Goal: Information Seeking & Learning: Learn about a topic

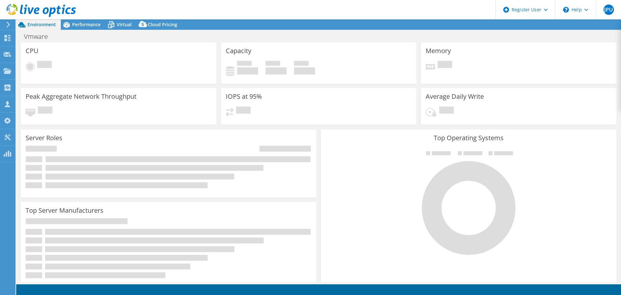
select select "USD"
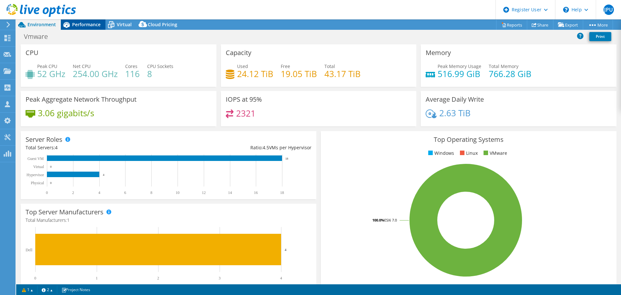
click at [84, 24] on span "Performance" at bounding box center [86, 24] width 28 height 6
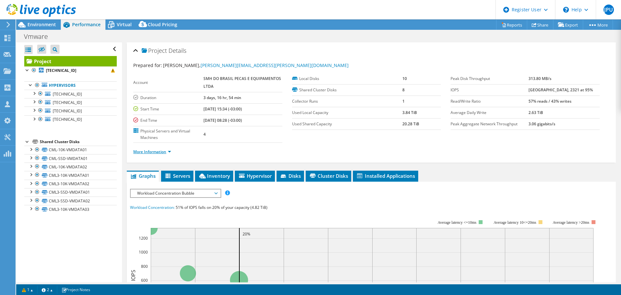
click at [161, 151] on link "More Information" at bounding box center [152, 152] width 38 height 6
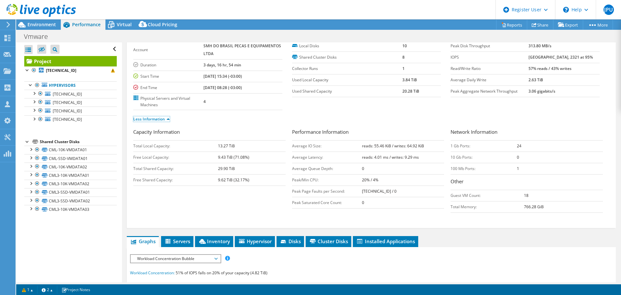
scroll to position [32, 0]
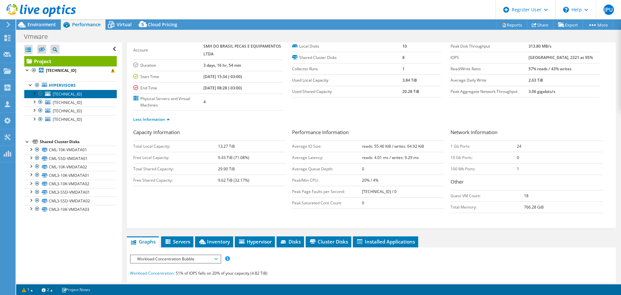
click at [63, 90] on link "[TECHNICAL_ID]" at bounding box center [70, 94] width 93 height 8
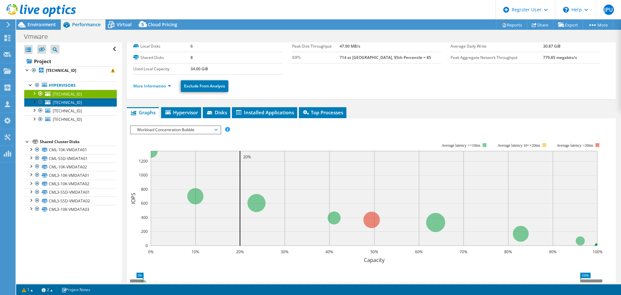
click at [61, 102] on span "[TECHNICAL_ID]" at bounding box center [67, 103] width 29 height 6
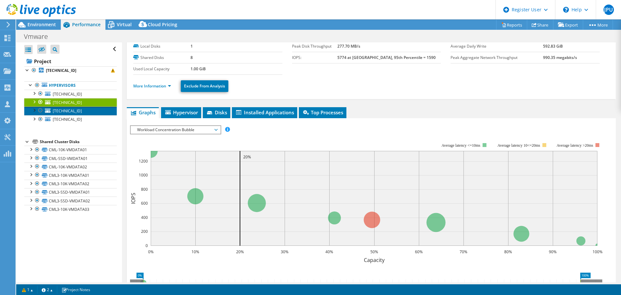
click at [60, 110] on span "[TECHNICAL_ID]" at bounding box center [67, 111] width 29 height 6
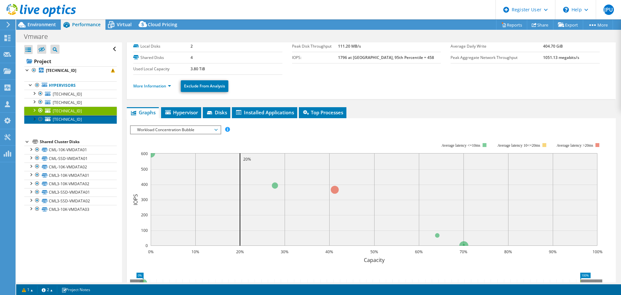
click at [60, 118] on span "[TECHNICAL_ID]" at bounding box center [67, 120] width 29 height 6
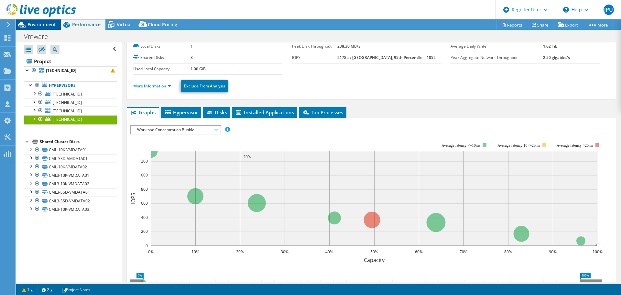
click at [47, 24] on span "Environment" at bounding box center [42, 24] width 28 height 6
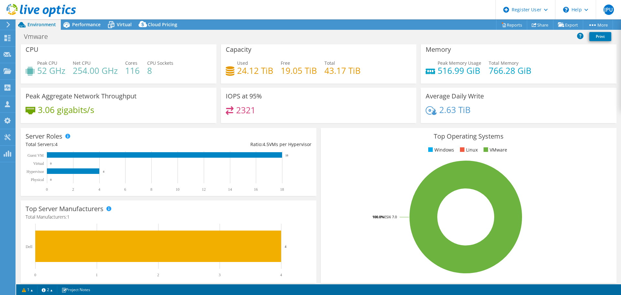
scroll to position [0, 0]
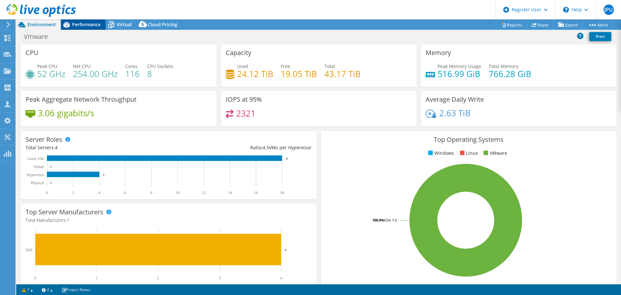
click at [92, 25] on span "Performance" at bounding box center [86, 24] width 28 height 6
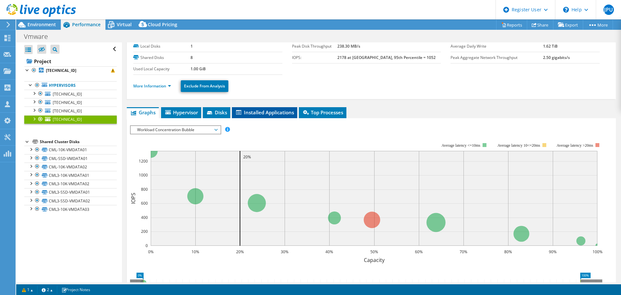
drag, startPoint x: 270, startPoint y: 112, endPoint x: 276, endPoint y: 114, distance: 6.6
click at [270, 112] on span "Installed Applications" at bounding box center [264, 112] width 59 height 6
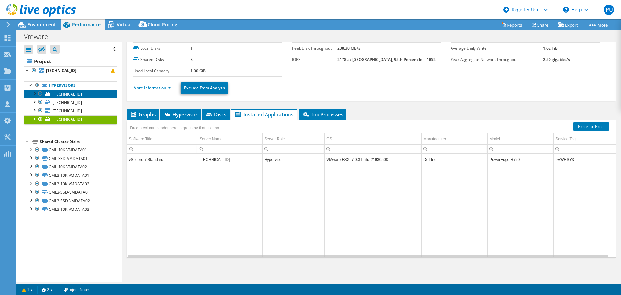
click at [80, 94] on link "[TECHNICAL_ID]" at bounding box center [70, 94] width 93 height 8
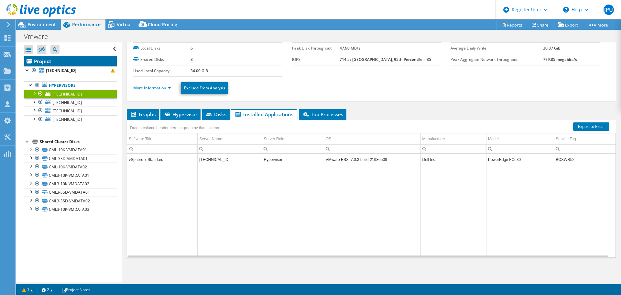
click at [66, 66] on link "Project" at bounding box center [70, 61] width 93 height 10
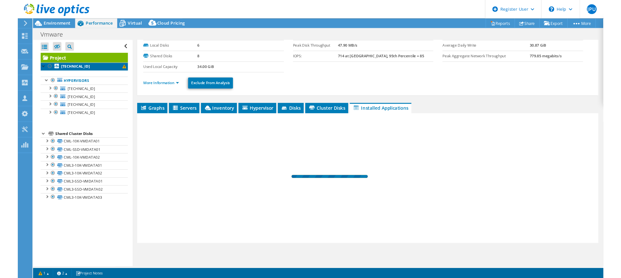
scroll to position [32, 0]
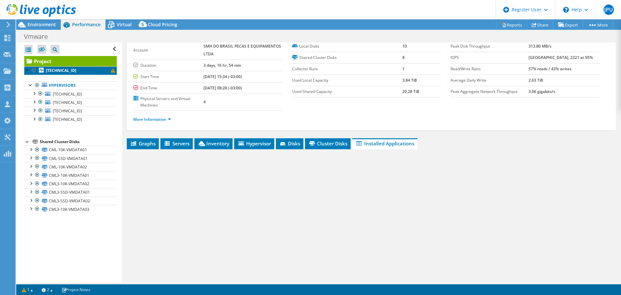
click at [64, 72] on b "[TECHNICAL_ID]" at bounding box center [61, 71] width 30 height 6
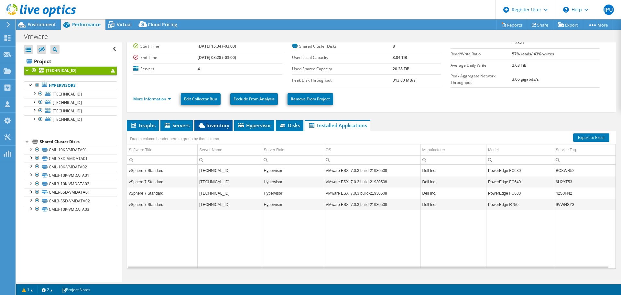
click at [212, 122] on span "Inventory" at bounding box center [214, 125] width 32 height 6
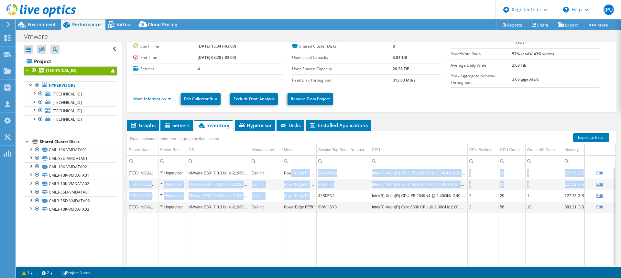
drag, startPoint x: 291, startPoint y: 171, endPoint x: 316, endPoint y: 195, distance: 34.6
click at [316, 195] on tbody "[TECHNICAL_ID] Hypervisor VMware ESXi 7.0.3 build-21930508 Dell Inc. PowerEdge …" at bounding box center [372, 217] width 491 height 101
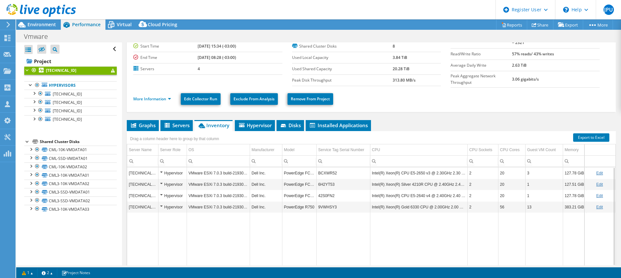
click at [390, 198] on td "Intel(R) Xeon(R) CPU E5-2640 v4 @ 2.40GHz 2.40 GHz" at bounding box center [418, 195] width 97 height 11
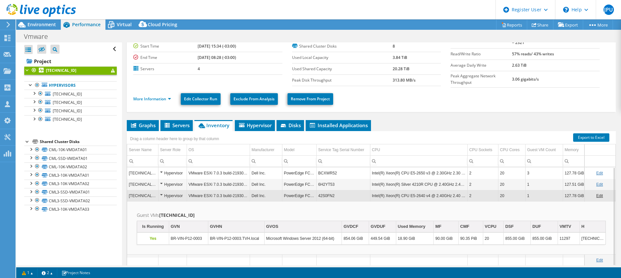
click at [212, 192] on td "VMware ESXi 7.0.3 build-21930508" at bounding box center [218, 195] width 63 height 11
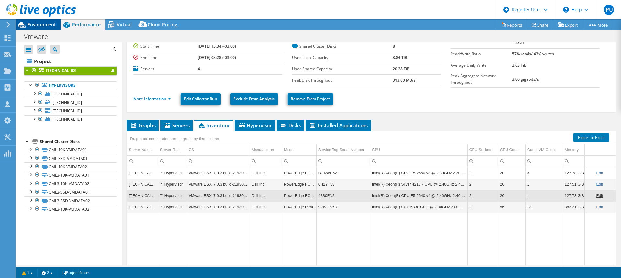
click at [43, 24] on span "Environment" at bounding box center [42, 24] width 28 height 6
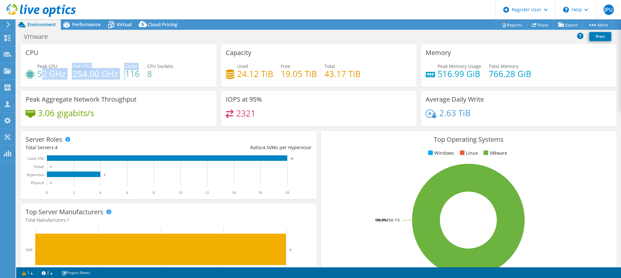
drag, startPoint x: 40, startPoint y: 74, endPoint x: 127, endPoint y: 75, distance: 87.1
click at [127, 75] on div "Peak CPU 52 GHz Net CPU 254.00 GHz Cores 116 CPU Sockets 8" at bounding box center [119, 73] width 186 height 21
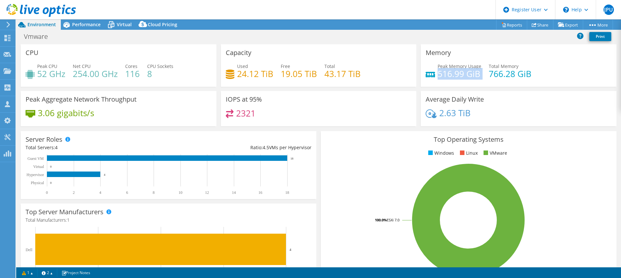
drag, startPoint x: 436, startPoint y: 73, endPoint x: 484, endPoint y: 76, distance: 48.0
click at [484, 76] on div "Peak Memory Usage 516.99 GiB Total Memory 766.28 GiB" at bounding box center [519, 73] width 186 height 21
click at [93, 24] on span "Performance" at bounding box center [86, 24] width 28 height 6
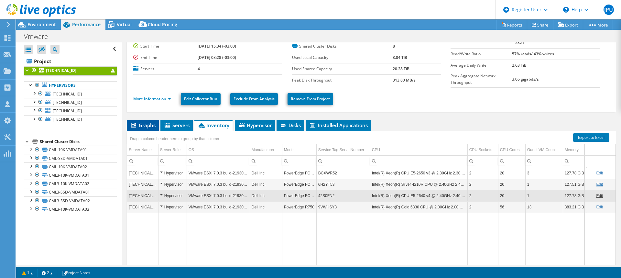
click at [145, 123] on span "Graphs" at bounding box center [143, 125] width 26 height 6
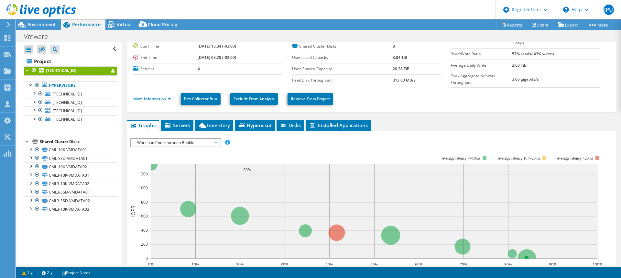
click at [197, 139] on span "Workload Concentration Bubble" at bounding box center [175, 143] width 83 height 8
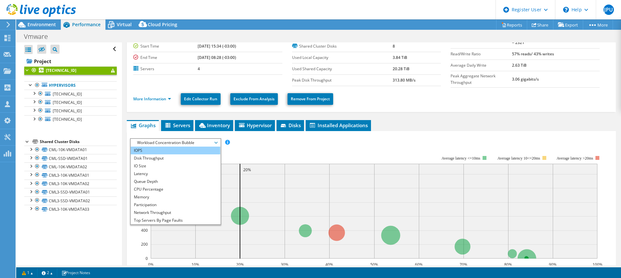
click at [191, 147] on li "IOPS" at bounding box center [176, 151] width 90 height 8
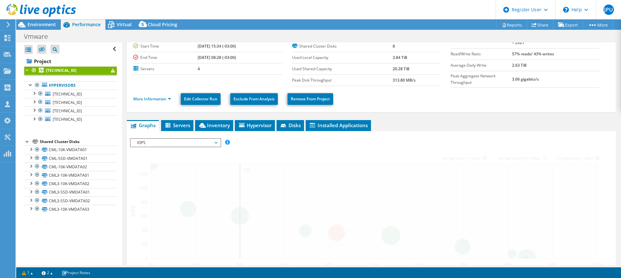
click at [192, 139] on span "IOPS" at bounding box center [175, 143] width 83 height 8
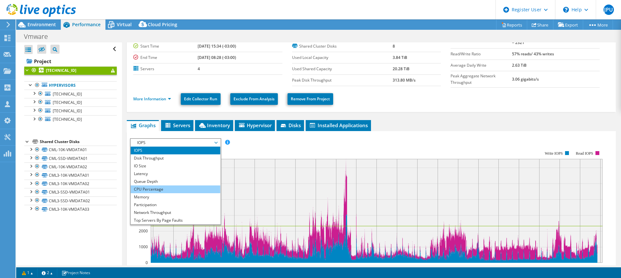
click at [172, 187] on li "CPU Percentage" at bounding box center [176, 189] width 90 height 8
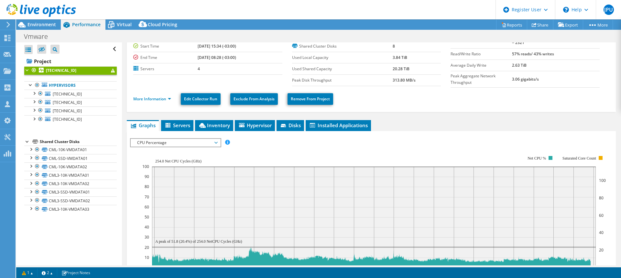
scroll to position [97, 0]
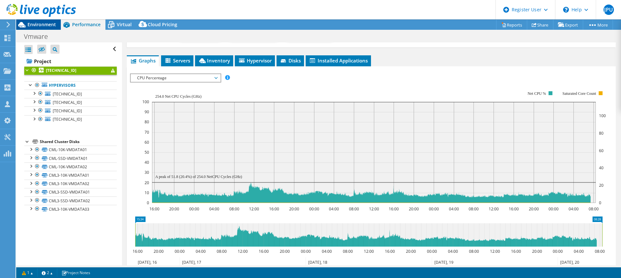
click at [53, 24] on span "Environment" at bounding box center [42, 24] width 28 height 6
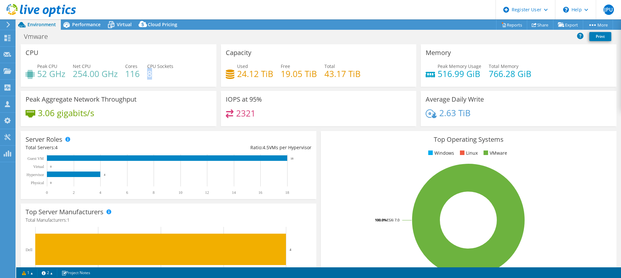
drag, startPoint x: 148, startPoint y: 74, endPoint x: 155, endPoint y: 73, distance: 7.8
click at [155, 73] on h4 "8" at bounding box center [160, 73] width 26 height 7
click at [73, 27] on span "Performance" at bounding box center [86, 24] width 28 height 6
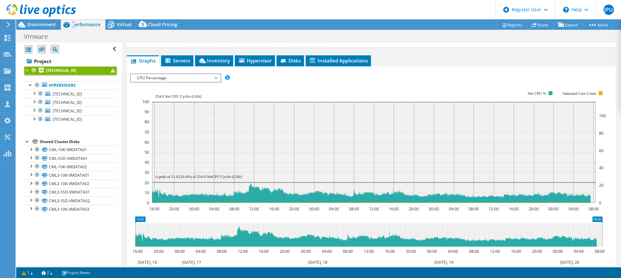
click at [37, 20] on div at bounding box center [38, 11] width 76 height 22
click at [38, 24] on span "Environment" at bounding box center [42, 24] width 28 height 6
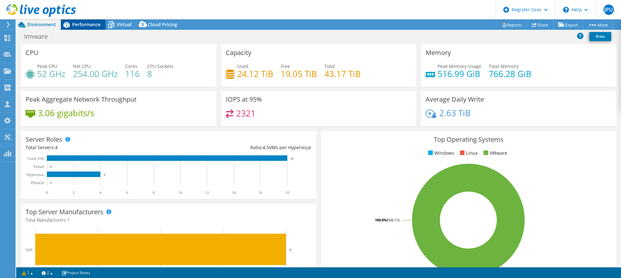
click at [89, 25] on span "Performance" at bounding box center [86, 24] width 28 height 6
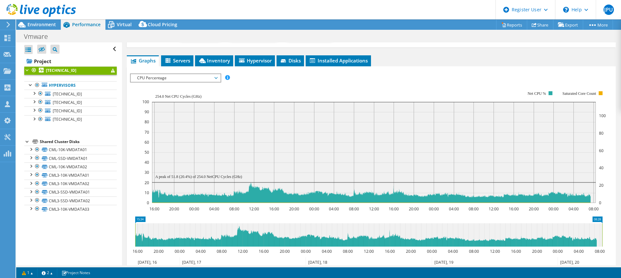
click at [190, 76] on span "CPU Percentage" at bounding box center [175, 78] width 83 height 8
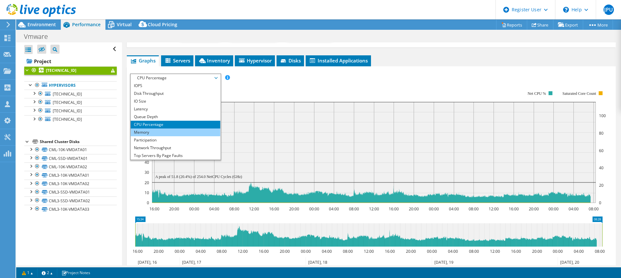
click at [163, 132] on li "Memory" at bounding box center [176, 132] width 90 height 8
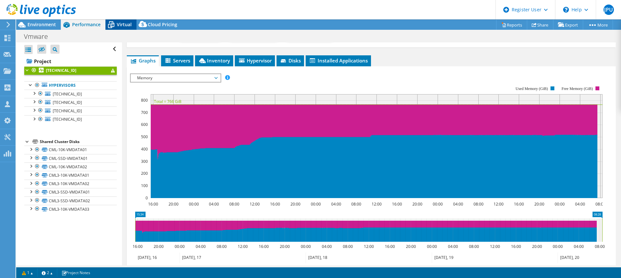
click at [127, 23] on span "Virtual" at bounding box center [124, 24] width 15 height 6
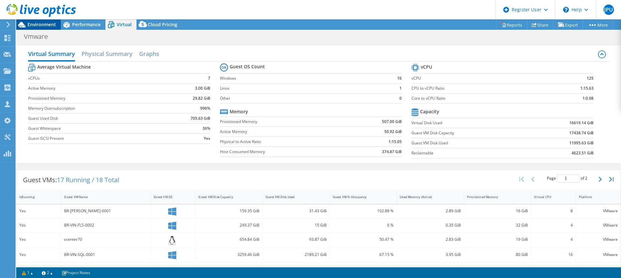
click at [51, 22] on span "Environment" at bounding box center [42, 24] width 28 height 6
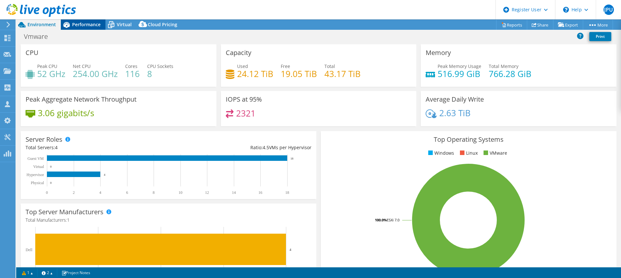
click at [93, 22] on span "Performance" at bounding box center [86, 24] width 28 height 6
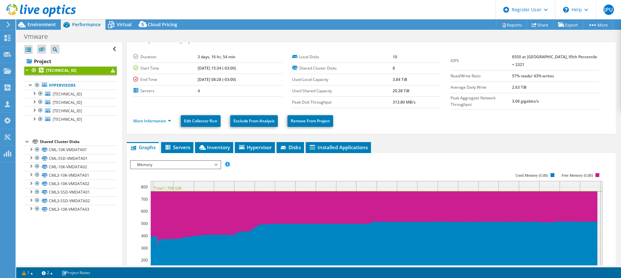
scroll to position [0, 0]
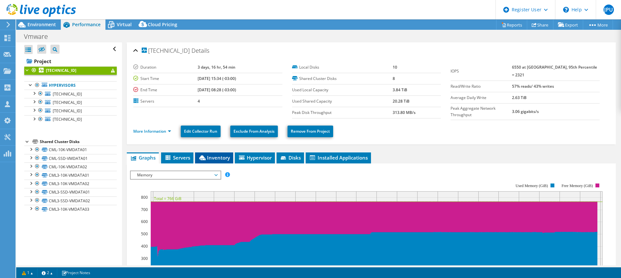
click at [221, 157] on span "Inventory" at bounding box center [214, 157] width 32 height 6
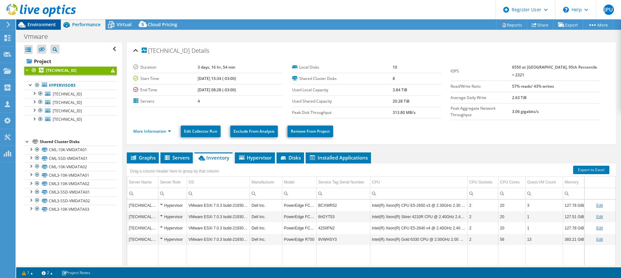
click at [51, 23] on span "Environment" at bounding box center [42, 24] width 28 height 6
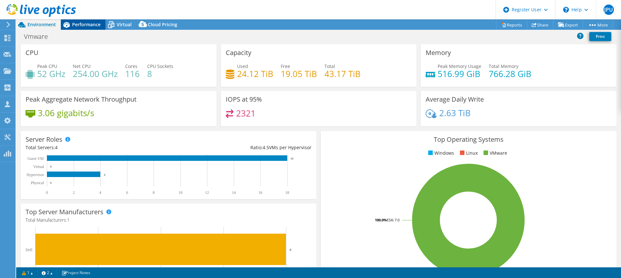
click at [78, 25] on span "Performance" at bounding box center [86, 24] width 28 height 6
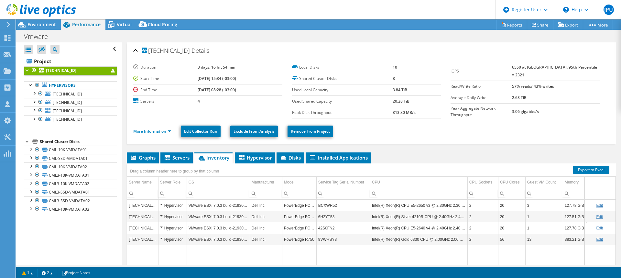
click at [171, 131] on link "More Information" at bounding box center [152, 131] width 38 height 6
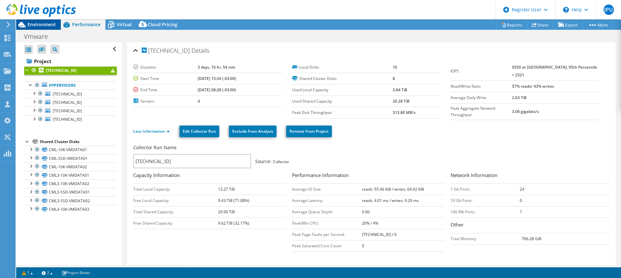
click at [40, 22] on span "Environment" at bounding box center [42, 24] width 28 height 6
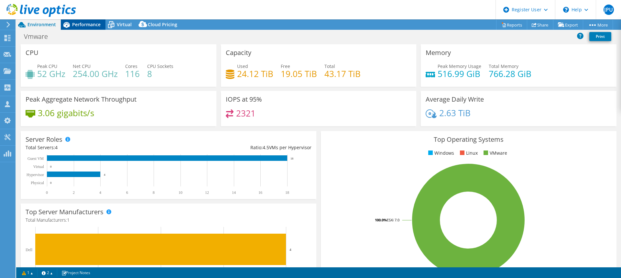
click at [98, 27] on span "Performance" at bounding box center [86, 24] width 28 height 6
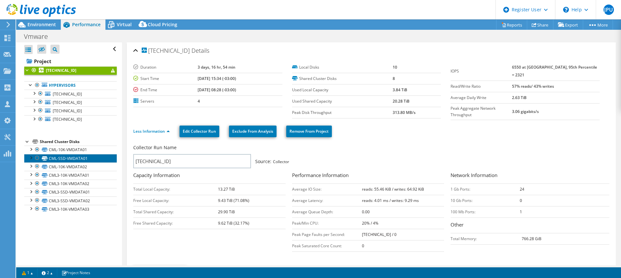
click at [83, 158] on link "CML-SSD-VMDATA01" at bounding box center [70, 158] width 93 height 8
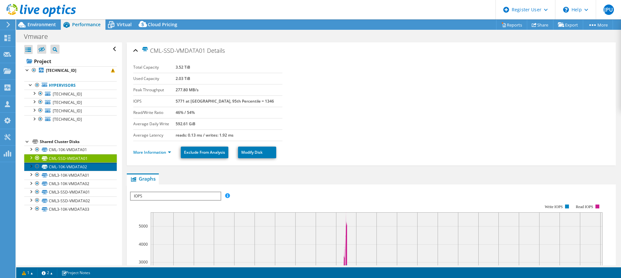
click at [90, 166] on link "CML-10K-VMDATA02" at bounding box center [70, 166] width 93 height 8
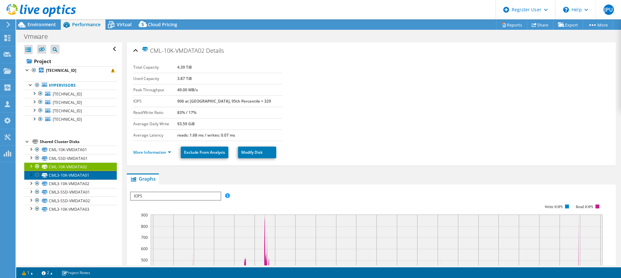
click at [83, 173] on link "CML3-10K-VMDATA01" at bounding box center [70, 175] width 93 height 8
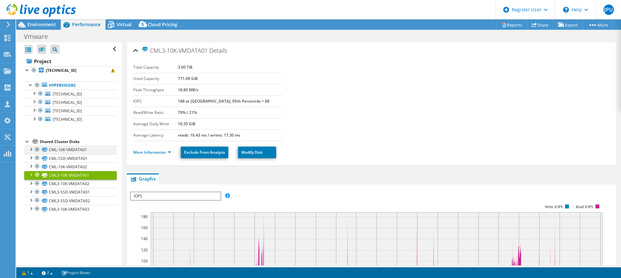
click at [38, 147] on div at bounding box center [37, 150] width 6 height 8
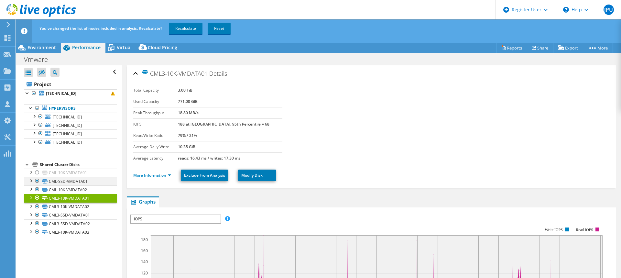
click at [37, 181] on div at bounding box center [37, 181] width 6 height 8
click at [38, 189] on div at bounding box center [37, 189] width 6 height 8
click at [192, 28] on link "Recalculate" at bounding box center [186, 29] width 34 height 12
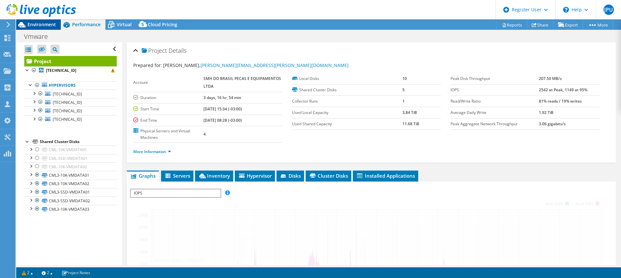
click at [54, 23] on span "Environment" at bounding box center [42, 24] width 28 height 6
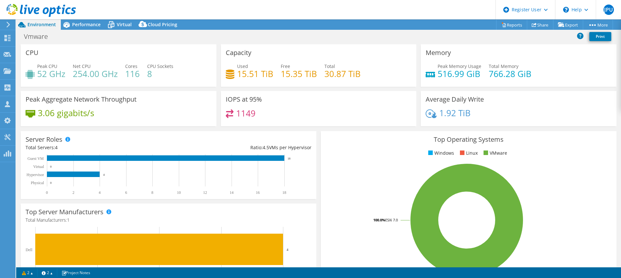
click at [248, 75] on h4 "15.51 TiB" at bounding box center [255, 73] width 36 height 7
click at [296, 76] on h4 "15.35 TiB" at bounding box center [299, 73] width 36 height 7
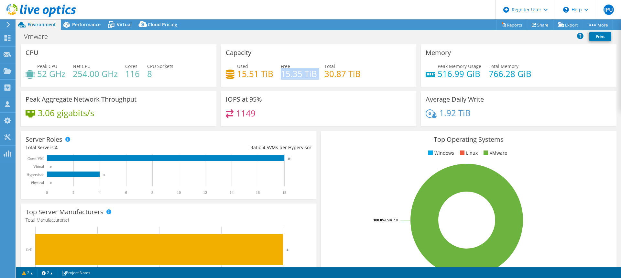
click at [296, 76] on h4 "15.35 TiB" at bounding box center [299, 73] width 36 height 7
click at [89, 23] on span "Performance" at bounding box center [86, 24] width 28 height 6
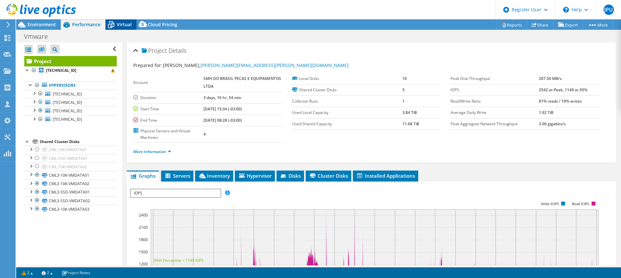
click at [117, 25] on span "Virtual" at bounding box center [124, 24] width 15 height 6
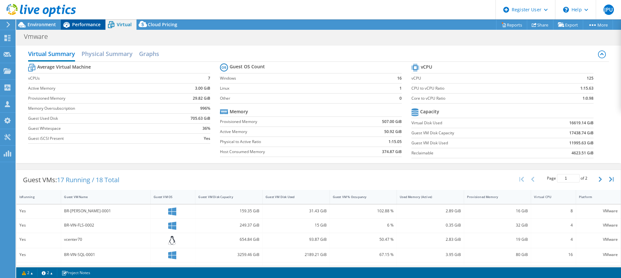
click at [74, 24] on span "Performance" at bounding box center [86, 24] width 28 height 6
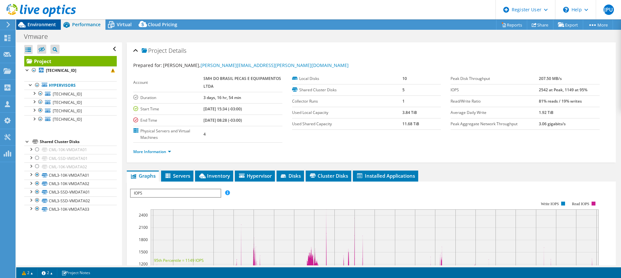
click at [49, 24] on span "Environment" at bounding box center [42, 24] width 28 height 6
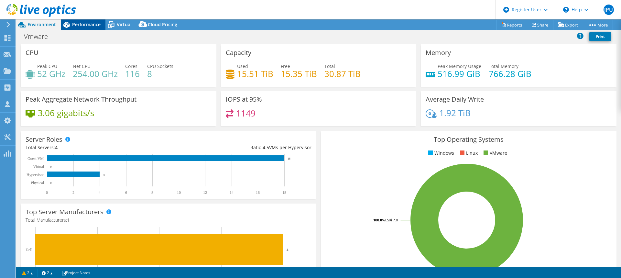
click at [88, 25] on span "Performance" at bounding box center [86, 24] width 28 height 6
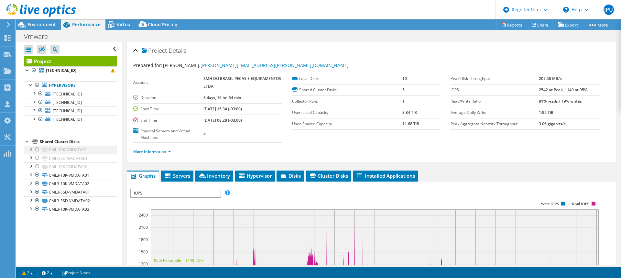
click at [38, 147] on div at bounding box center [37, 150] width 6 height 8
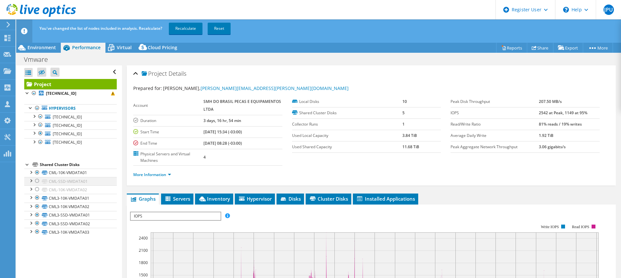
click at [39, 180] on div at bounding box center [37, 181] width 6 height 8
click at [39, 188] on div at bounding box center [37, 189] width 6 height 8
click at [191, 28] on link "Recalculate" at bounding box center [186, 29] width 34 height 12
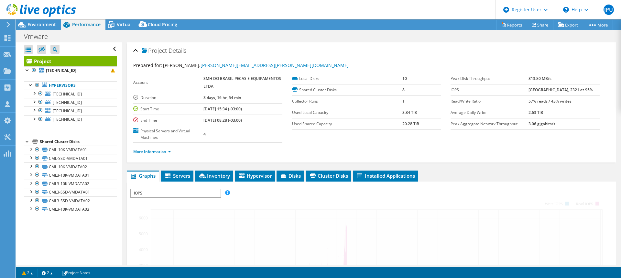
click at [40, 19] on div at bounding box center [38, 11] width 76 height 22
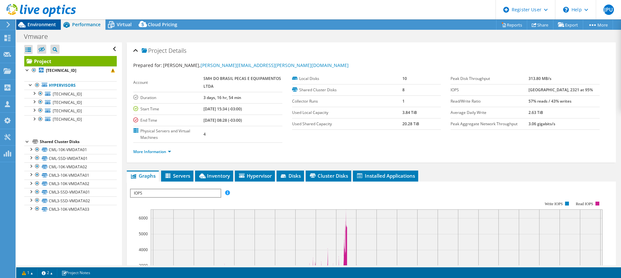
click at [43, 26] on span "Environment" at bounding box center [42, 24] width 28 height 6
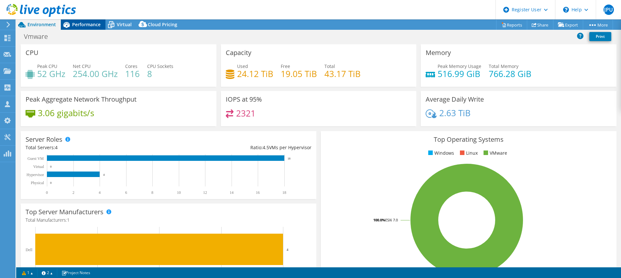
click at [97, 24] on span "Performance" at bounding box center [86, 24] width 28 height 6
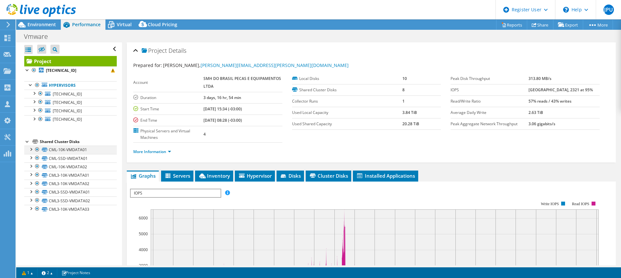
click at [39, 149] on div at bounding box center [37, 150] width 6 height 8
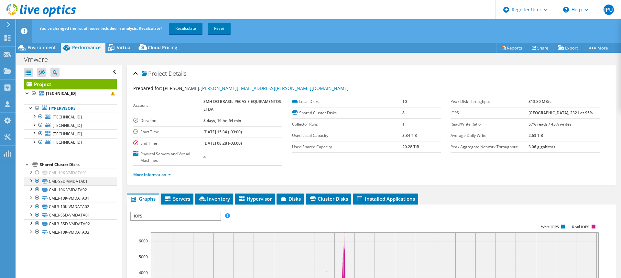
click at [39, 180] on div at bounding box center [37, 181] width 6 height 8
click at [38, 187] on div at bounding box center [37, 189] width 6 height 8
click at [185, 32] on link "Recalculate" at bounding box center [186, 29] width 34 height 12
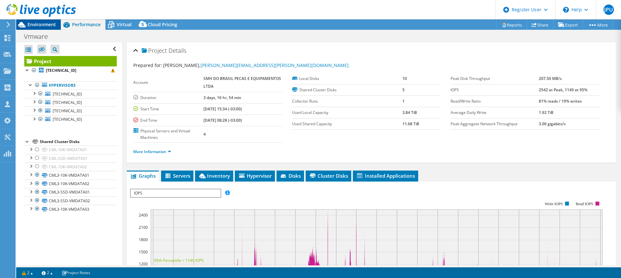
click at [36, 22] on span "Environment" at bounding box center [42, 24] width 28 height 6
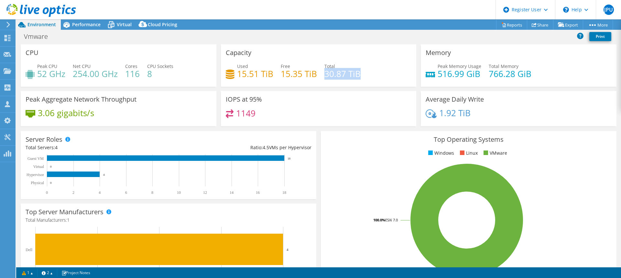
drag, startPoint x: 323, startPoint y: 74, endPoint x: 377, endPoint y: 72, distance: 54.4
click at [377, 72] on div "Used 15.51 TiB Free 15.35 TiB Total 30.87 TiB" at bounding box center [319, 73] width 186 height 21
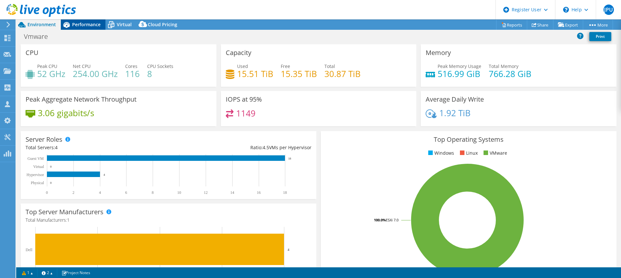
click at [100, 26] on span "Performance" at bounding box center [86, 24] width 28 height 6
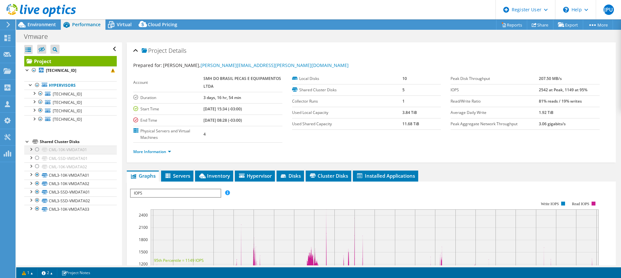
click at [39, 148] on div at bounding box center [37, 150] width 6 height 8
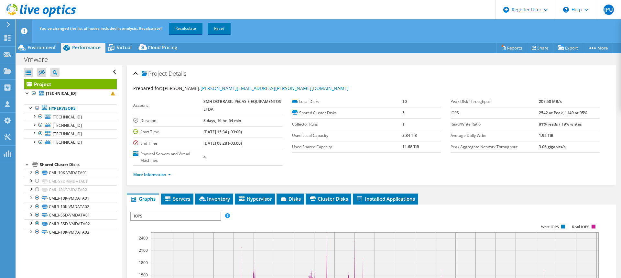
click at [38, 159] on div "Project [TECHNICAL_ID] Hypervisors [TECHNICAL_ID]" at bounding box center [70, 158] width 93 height 158
click at [38, 182] on div at bounding box center [37, 181] width 6 height 8
click at [39, 189] on div at bounding box center [37, 189] width 6 height 8
click at [199, 29] on link "Recalculate" at bounding box center [186, 29] width 34 height 12
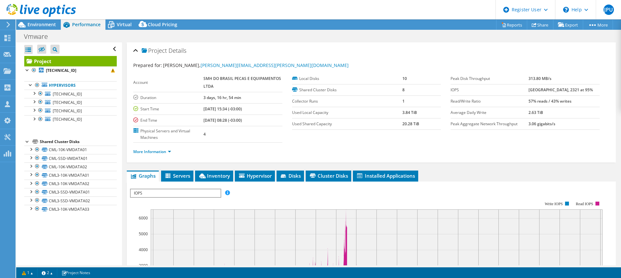
select select "USD"
click at [39, 26] on span "Environment" at bounding box center [42, 24] width 28 height 6
